Goal: Task Accomplishment & Management: Complete application form

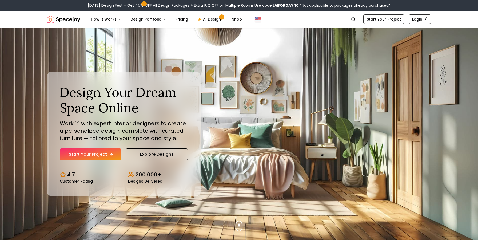
click at [102, 155] on link "Start Your Project" at bounding box center [91, 154] width 62 height 12
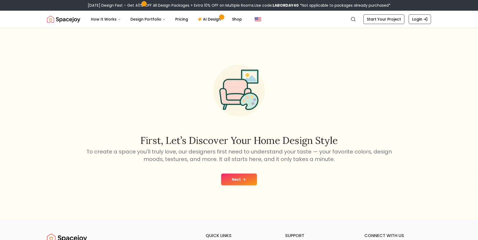
click at [247, 177] on button "Next" at bounding box center [239, 179] width 36 height 12
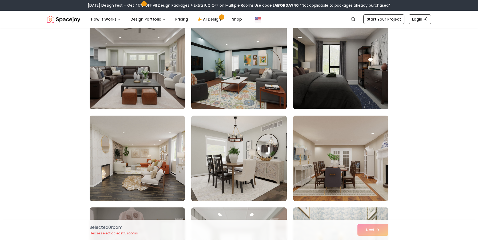
scroll to position [50, 0]
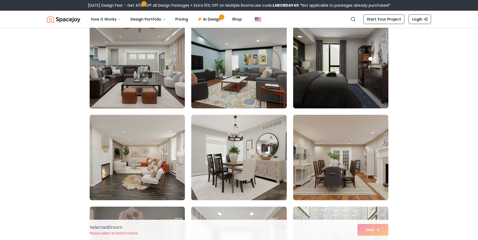
click at [155, 75] on img at bounding box center [137, 66] width 100 height 90
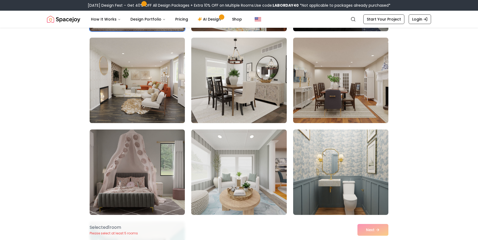
scroll to position [125, 0]
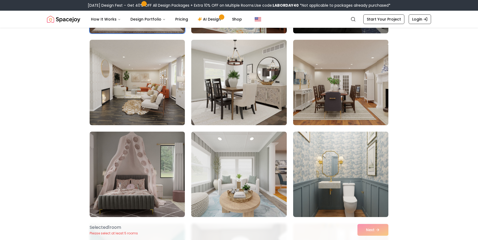
click at [268, 97] on img at bounding box center [239, 83] width 100 height 90
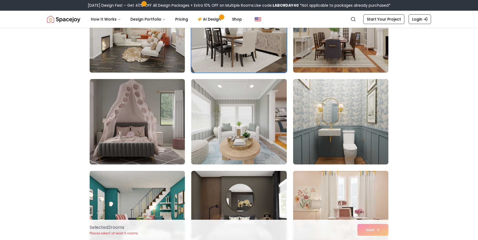
scroll to position [178, 0]
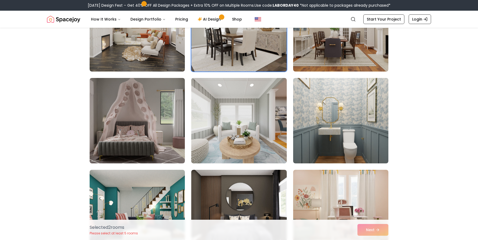
click at [268, 97] on img at bounding box center [238, 120] width 95 height 85
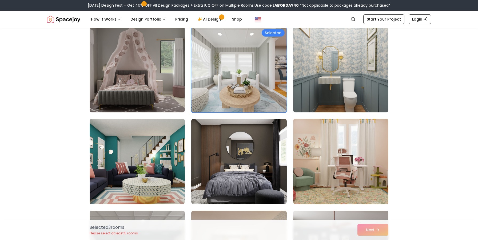
scroll to position [233, 0]
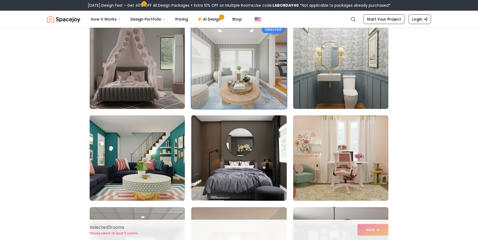
click at [343, 75] on img at bounding box center [341, 66] width 100 height 90
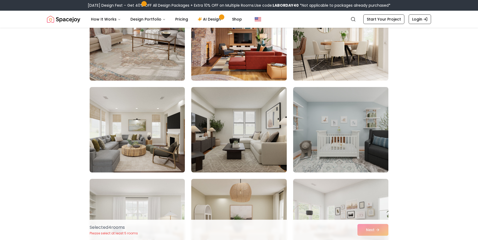
scroll to position [545, 0]
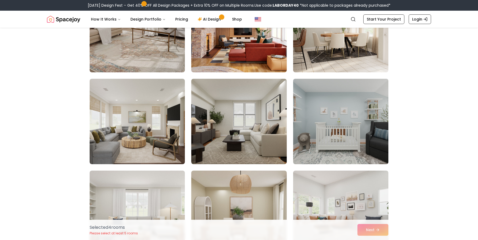
click at [332, 126] on img at bounding box center [341, 122] width 100 height 90
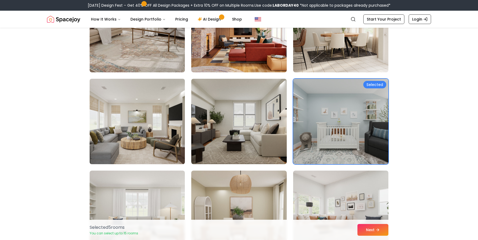
click at [171, 153] on img at bounding box center [137, 122] width 100 height 90
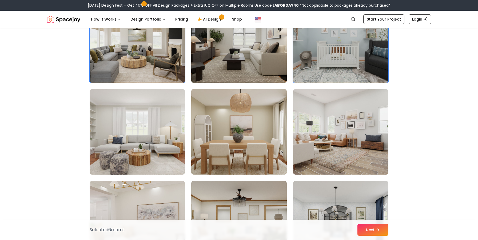
scroll to position [630, 0]
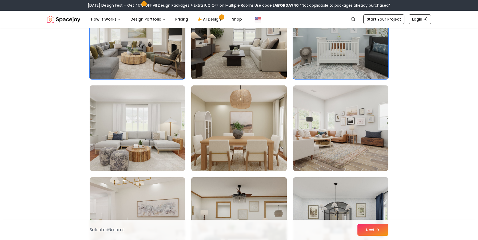
click at [171, 153] on img at bounding box center [137, 127] width 95 height 85
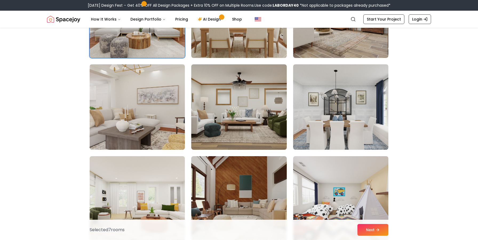
scroll to position [749, 0]
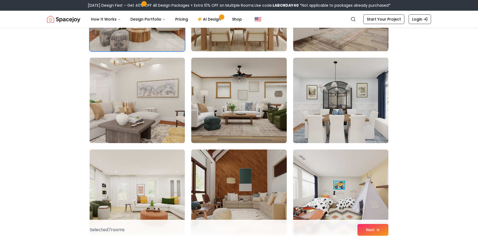
click at [350, 124] on img at bounding box center [341, 101] width 100 height 90
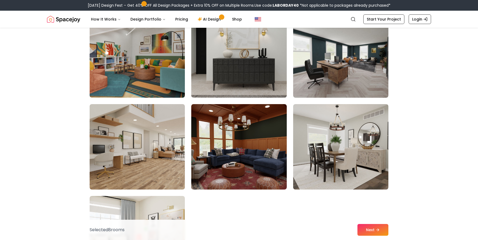
scroll to position [1071, 0]
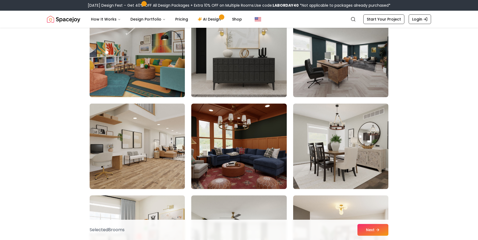
click at [165, 165] on img at bounding box center [137, 146] width 100 height 90
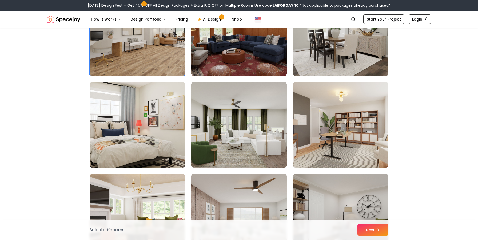
scroll to position [1184, 0]
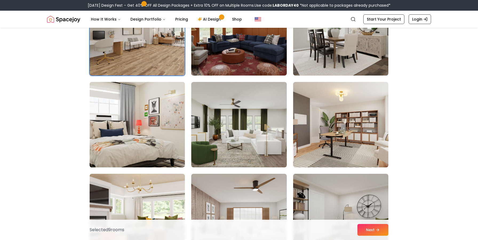
click at [162, 147] on img at bounding box center [137, 125] width 100 height 90
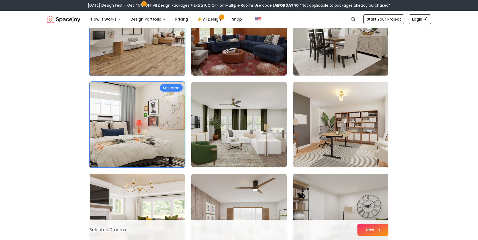
click at [371, 232] on button "Next" at bounding box center [373, 230] width 31 height 12
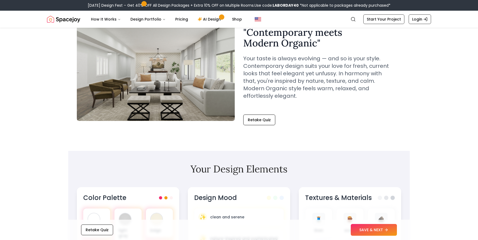
scroll to position [41, 0]
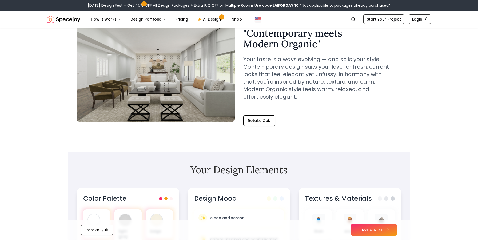
click at [367, 234] on button "SAVE & NEXT" at bounding box center [374, 230] width 46 height 12
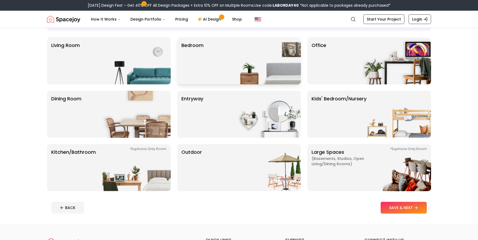
scroll to position [31, 0]
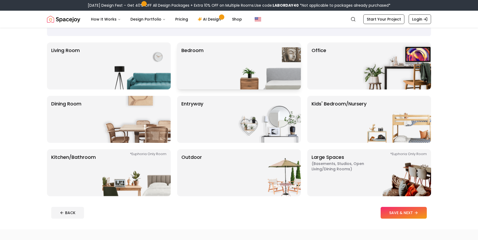
click at [217, 61] on div "Bedroom" at bounding box center [239, 65] width 124 height 47
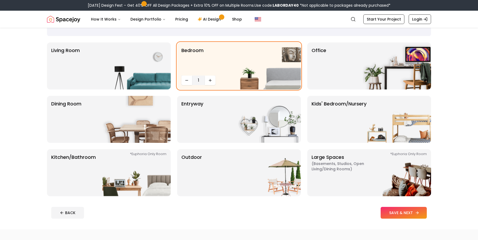
click at [404, 209] on button "SAVE & NEXT" at bounding box center [404, 213] width 46 height 12
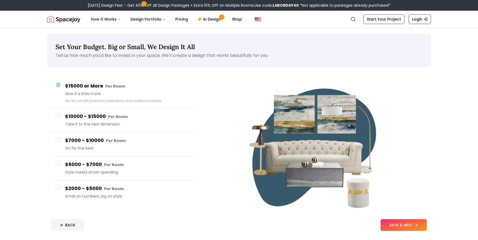
click at [90, 149] on span "Go for the best" at bounding box center [127, 147] width 124 height 5
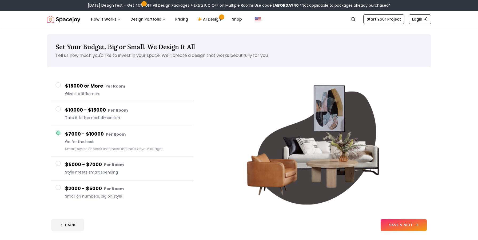
click at [394, 221] on button "SAVE & NEXT" at bounding box center [404, 225] width 46 height 12
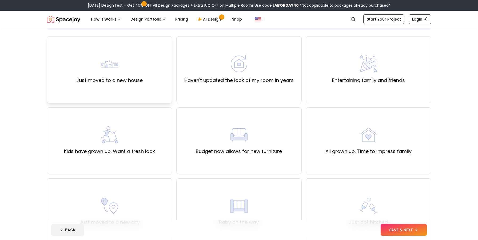
scroll to position [32, 0]
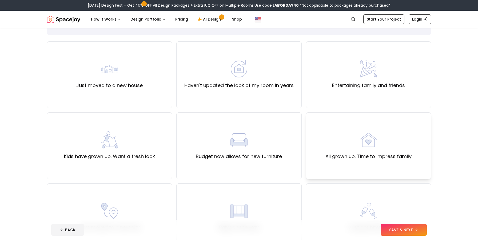
click at [358, 173] on div "All grown up. Time to impress family" at bounding box center [368, 145] width 125 height 67
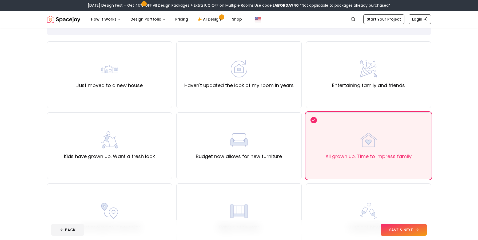
click at [416, 229] on icon at bounding box center [417, 230] width 4 height 4
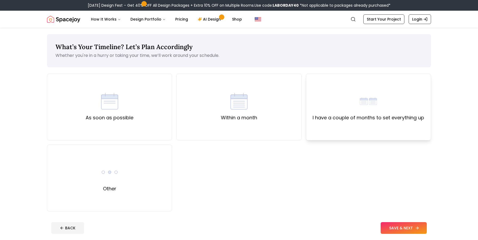
click at [326, 105] on div "I have a couple of months to set everything up" at bounding box center [369, 107] width 112 height 29
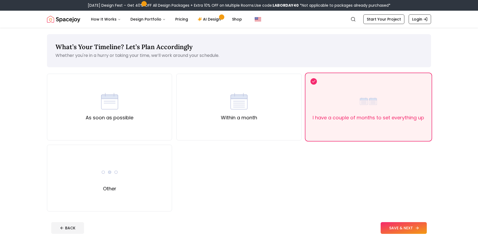
click at [398, 227] on button "SAVE & NEXT" at bounding box center [404, 228] width 46 height 12
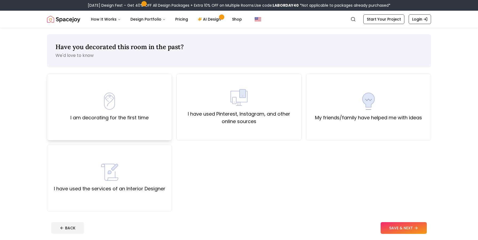
click at [153, 119] on div "I am decorating for the first time" at bounding box center [109, 107] width 125 height 67
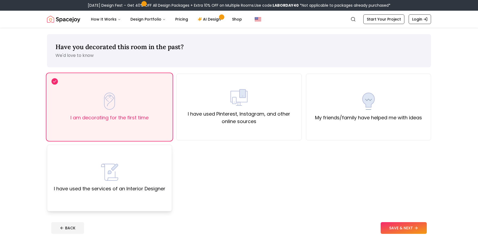
click at [159, 205] on div "I have used the services of an Interior Designer" at bounding box center [109, 178] width 125 height 67
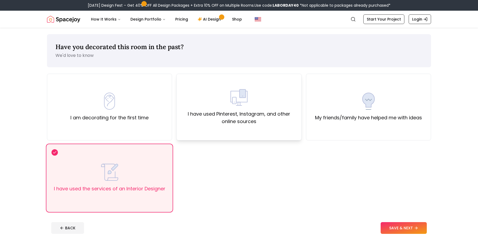
click at [273, 121] on label "I have used Pinterest, Instagram, and other online sources" at bounding box center [239, 117] width 116 height 15
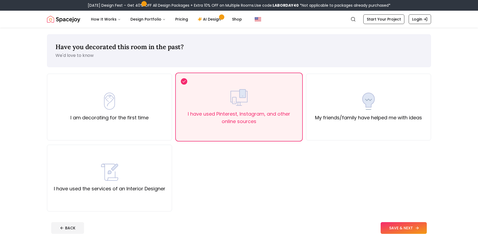
click at [399, 225] on button "SAVE & NEXT" at bounding box center [404, 228] width 46 height 12
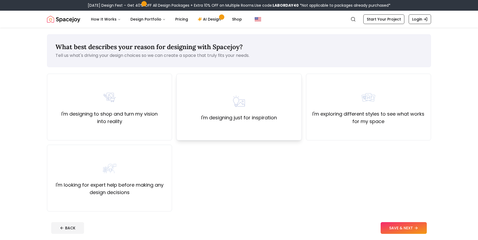
click at [244, 130] on div "I'm designing just for inspiration" at bounding box center [238, 107] width 125 height 67
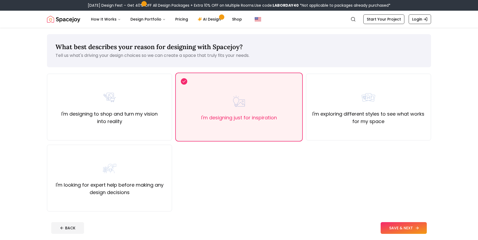
click at [401, 228] on button "SAVE & NEXT" at bounding box center [404, 228] width 46 height 12
